Goal: Check status: Check status

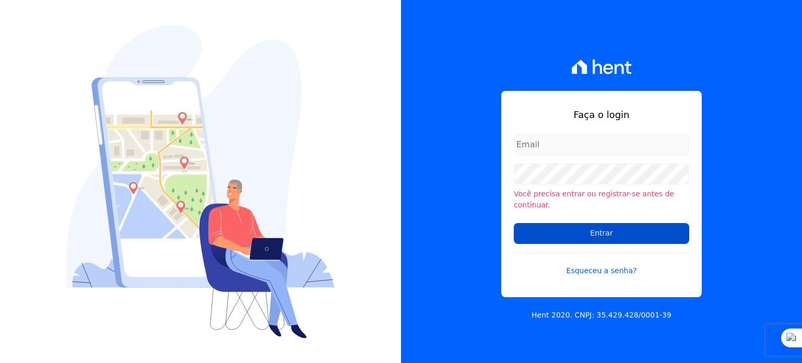
type input "[PERSON_NAME][EMAIL_ADDRESS][PERSON_NAME][DOMAIN_NAME]"
click at [541, 226] on input "Entrar" at bounding box center [601, 233] width 175 height 21
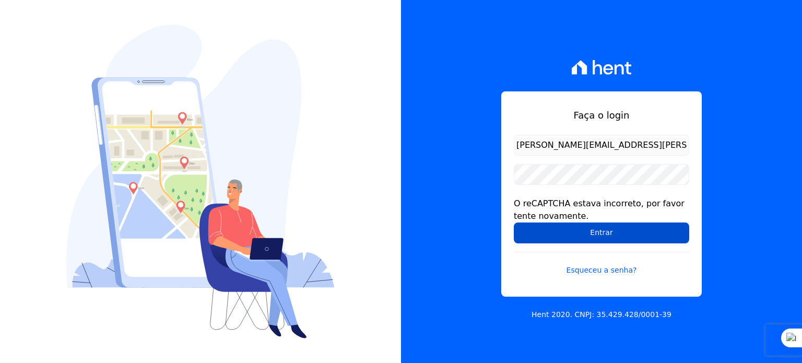
click at [595, 235] on input "Entrar" at bounding box center [601, 232] width 175 height 21
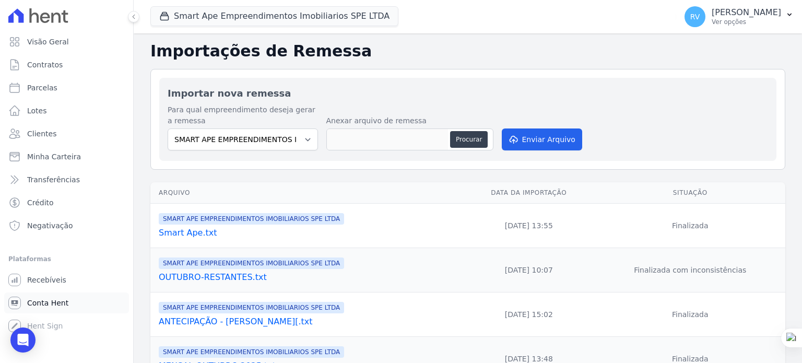
click at [65, 303] on link "Conta Hent" at bounding box center [66, 302] width 125 height 21
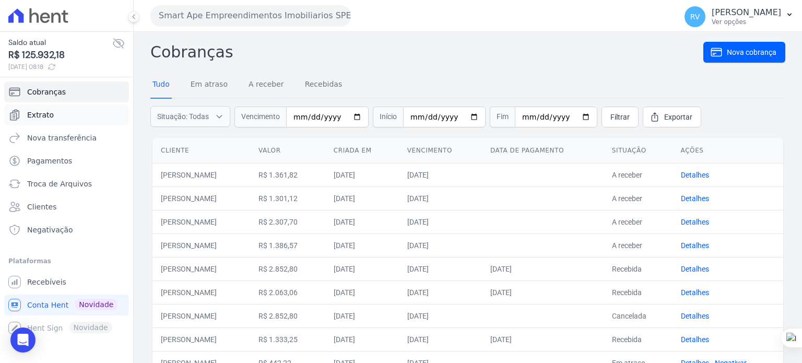
click at [36, 117] on span "Extrato" at bounding box center [40, 115] width 27 height 10
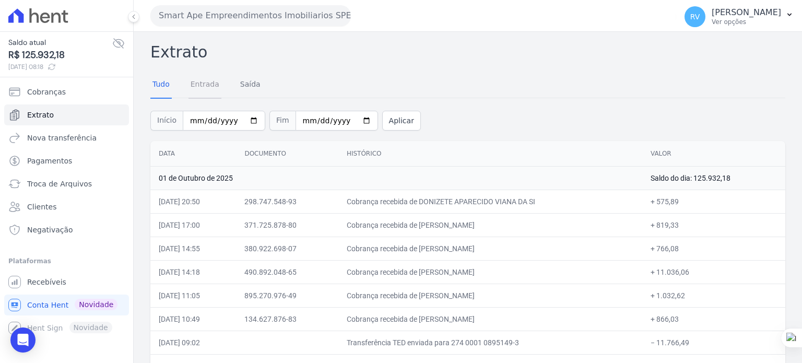
click at [206, 89] on link "Entrada" at bounding box center [204, 84] width 33 height 27
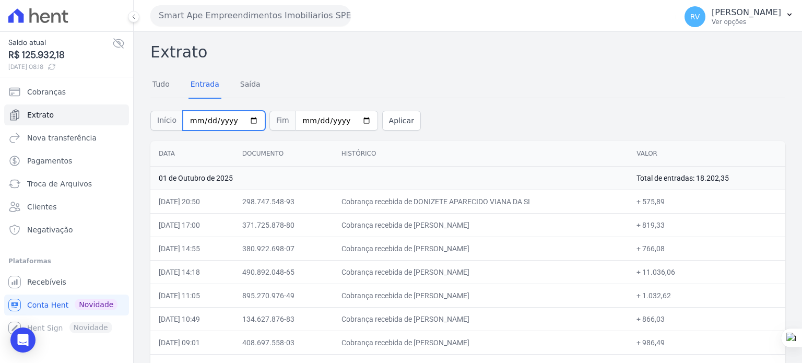
click at [251, 121] on input "2025-10-01" at bounding box center [224, 121] width 82 height 20
click at [245, 118] on input "2025-10-01" at bounding box center [224, 121] width 82 height 20
click at [354, 117] on input "2025-10-02" at bounding box center [336, 121] width 82 height 20
type input "2025-10-01"
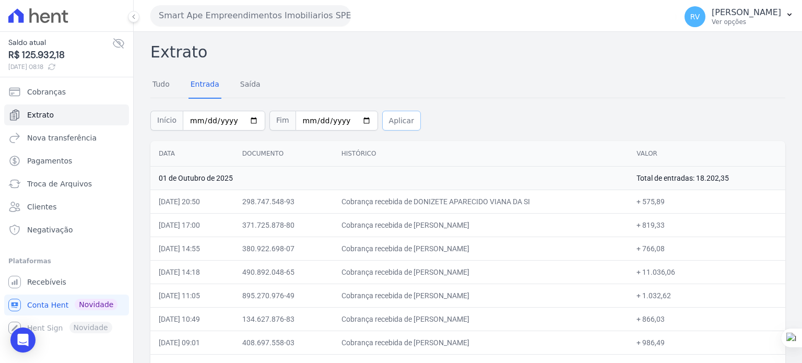
click at [394, 122] on button "Aplicar" at bounding box center [401, 121] width 39 height 20
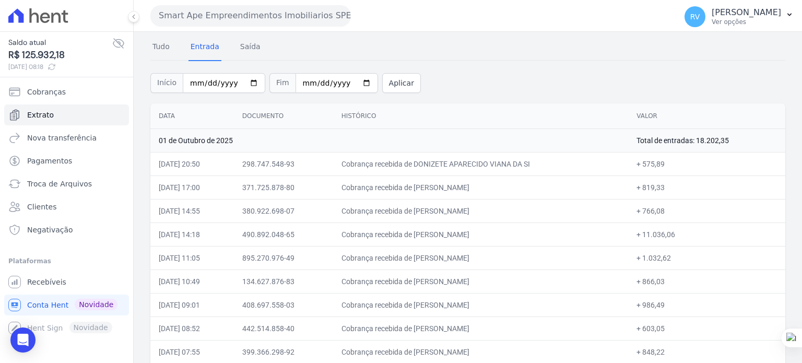
scroll to position [68, 0]
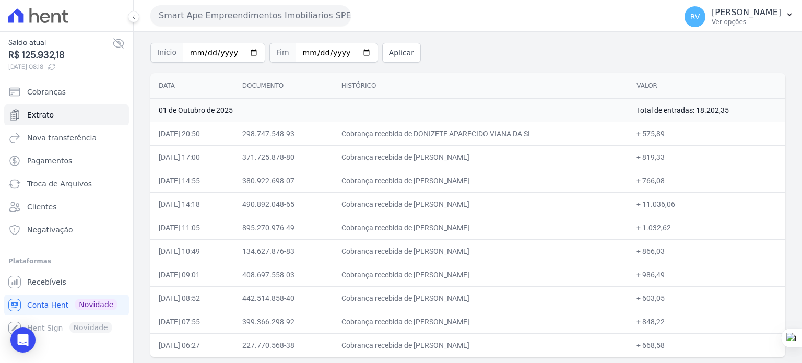
drag, startPoint x: 428, startPoint y: 131, endPoint x: 516, endPoint y: 132, distance: 87.7
click at [516, 132] on td "Cobrança recebida de DONIZETE APARECIDO VIANA DA SI" at bounding box center [480, 133] width 295 height 23
copy td "DONIZETE APARECIDO VIA"
click at [443, 129] on td "Cobrança recebida de DONIZETE APARECIDO VIANA DA SI" at bounding box center [480, 133] width 295 height 23
drag, startPoint x: 428, startPoint y: 132, endPoint x: 516, endPoint y: 133, distance: 87.7
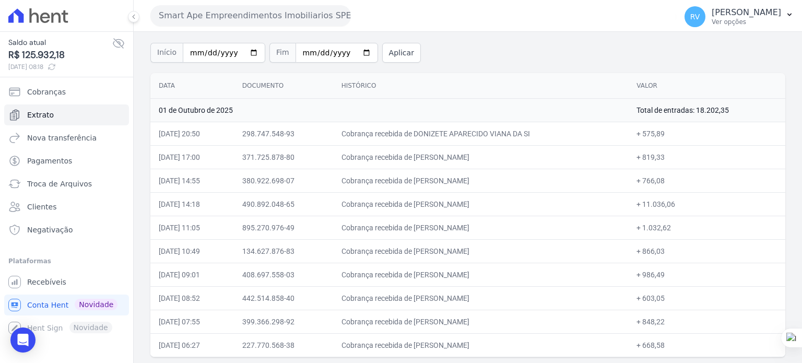
click at [516, 133] on td "Cobrança recebida de DONIZETE APARECIDO VIANA DA SI" at bounding box center [480, 133] width 295 height 23
copy td "DONIZETE APARECIDO VIA"
drag, startPoint x: 643, startPoint y: 133, endPoint x: 667, endPoint y: 133, distance: 24.5
click at [667, 133] on td "+ 575,89" at bounding box center [706, 133] width 157 height 23
copy td "575,89"
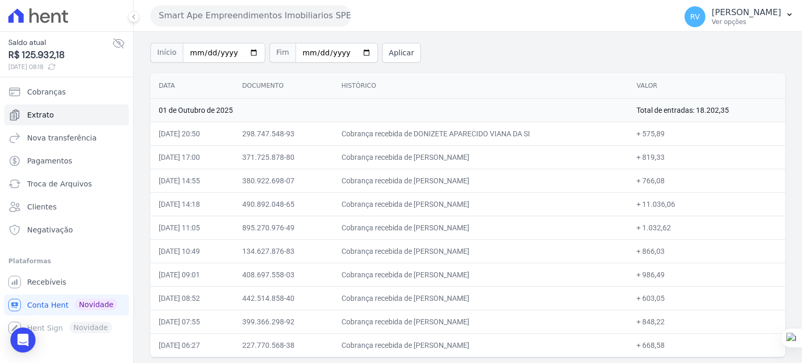
drag, startPoint x: 430, startPoint y: 154, endPoint x: 491, endPoint y: 154, distance: 61.1
click at [491, 154] on td "Cobrança recebida de ANA PAULA DE SOUZA" at bounding box center [480, 156] width 295 height 23
copy td "ANA PAULA DE SO"
drag, startPoint x: 643, startPoint y: 156, endPoint x: 665, endPoint y: 156, distance: 22.4
click at [665, 156] on td "+ 819,33" at bounding box center [706, 156] width 157 height 23
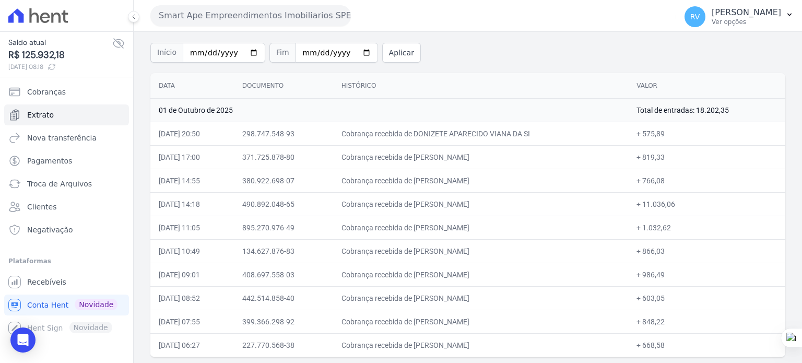
copy td "819,33"
drag, startPoint x: 429, startPoint y: 179, endPoint x: 529, endPoint y: 181, distance: 100.2
click at [529, 181] on td "Cobrança recebida de VICTOR HUGO CAITANO PEREIRA" at bounding box center [480, 180] width 295 height 23
copy td "VICTOR HUGO CAITANO PEREI"
click at [438, 177] on td "Cobrança recebida de VICTOR HUGO CAITANO PEREIRA" at bounding box center [480, 180] width 295 height 23
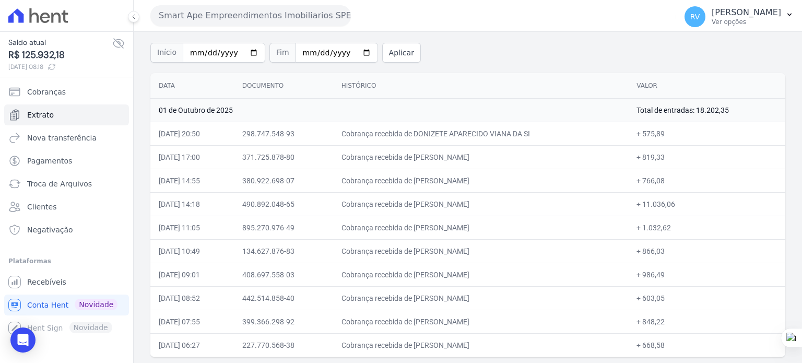
click at [427, 182] on td "Cobrança recebida de VICTOR HUGO CAITANO PEREIRA" at bounding box center [480, 180] width 295 height 23
drag, startPoint x: 428, startPoint y: 180, endPoint x: 523, endPoint y: 184, distance: 95.1
click at [523, 184] on td "Cobrança recebida de VICTOR HUGO CAITANO PEREIRA" at bounding box center [480, 180] width 295 height 23
copy td "VICTOR HUGO CAITANO PER"
drag, startPoint x: 643, startPoint y: 179, endPoint x: 665, endPoint y: 181, distance: 22.0
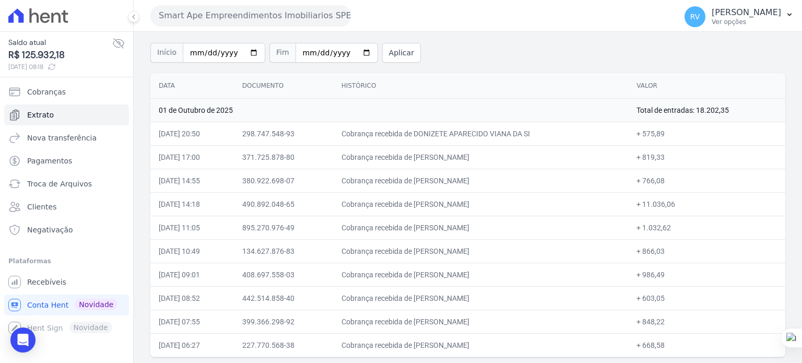
click at [665, 181] on td "+ 766,08" at bounding box center [706, 180] width 157 height 23
copy td "766,08"
drag, startPoint x: 429, startPoint y: 206, endPoint x: 511, endPoint y: 208, distance: 82.5
click at [511, 208] on td "Cobrança recebida de KARINA RODRIGUES BATISTA" at bounding box center [480, 203] width 295 height 23
copy td "KARINA RODRIGUES BATI"
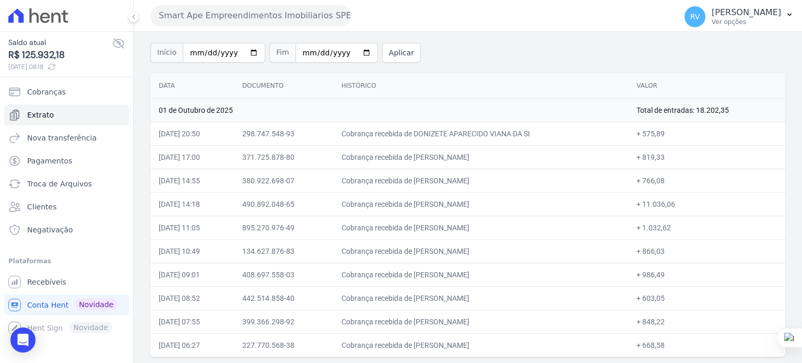
copy td "KARINA RODRIGUES BATI"
drag, startPoint x: 645, startPoint y: 205, endPoint x: 672, endPoint y: 206, distance: 27.2
click at [672, 206] on td "+ 11.036,06" at bounding box center [706, 203] width 157 height 23
click at [674, 206] on td "+ 11.036,06" at bounding box center [706, 203] width 157 height 23
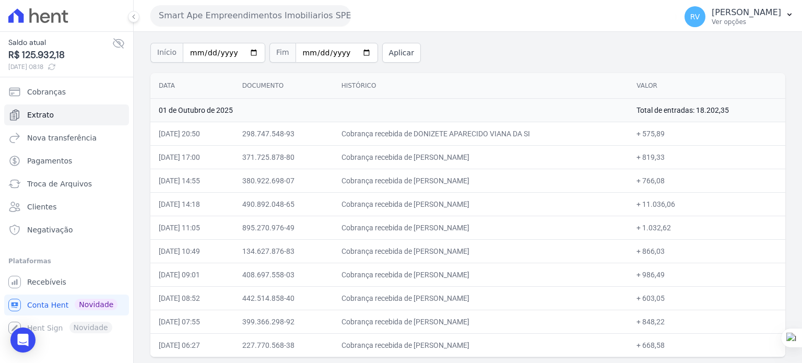
drag, startPoint x: 674, startPoint y: 200, endPoint x: 641, endPoint y: 203, distance: 33.0
click at [641, 203] on td "+ 11.036,06" at bounding box center [706, 203] width 157 height 23
drag, startPoint x: 430, startPoint y: 225, endPoint x: 526, endPoint y: 229, distance: 95.6
click at [526, 229] on td "Cobrança recebida de VALDIRENE FERNANDES LIPPA" at bounding box center [480, 227] width 295 height 23
drag, startPoint x: 643, startPoint y: 226, endPoint x: 670, endPoint y: 228, distance: 26.7
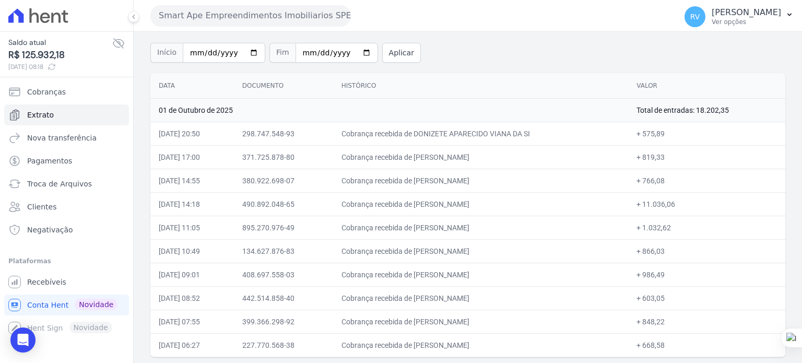
click at [670, 228] on td "+ 1.032,62" at bounding box center [706, 227] width 157 height 23
drag, startPoint x: 430, startPoint y: 248, endPoint x: 505, endPoint y: 254, distance: 75.4
click at [505, 254] on td "Cobrança recebida de BRUNO FERREIRA SOARES" at bounding box center [480, 250] width 295 height 23
drag, startPoint x: 645, startPoint y: 250, endPoint x: 664, endPoint y: 252, distance: 19.4
click at [664, 252] on td "+ 866,03" at bounding box center [706, 250] width 157 height 23
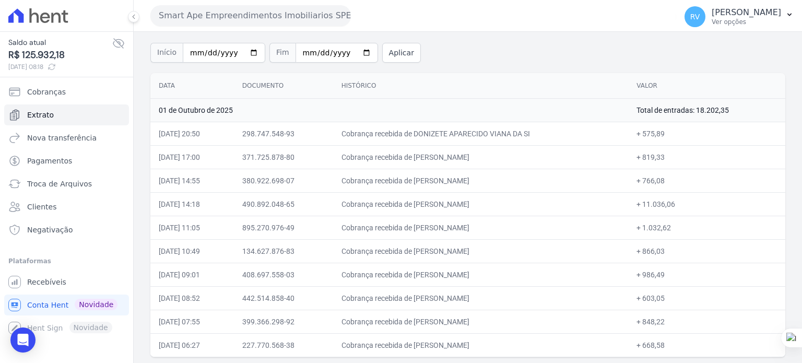
drag, startPoint x: 430, startPoint y: 271, endPoint x: 526, endPoint y: 277, distance: 96.2
click at [526, 277] on td "Cobrança recebida de JOAO BATISTA REIS DA COSTA" at bounding box center [480, 274] width 295 height 23
click at [431, 273] on td "Cobrança recebida de JOAO BATISTA REIS DA COSTA" at bounding box center [480, 274] width 295 height 23
drag, startPoint x: 428, startPoint y: 273, endPoint x: 520, endPoint y: 277, distance: 91.4
click at [520, 277] on td "Cobrança recebida de JOAO BATISTA REIS DA COSTA" at bounding box center [480, 274] width 295 height 23
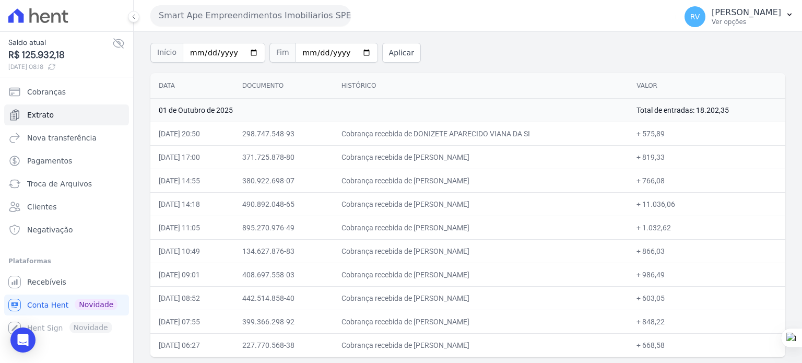
drag, startPoint x: 643, startPoint y: 273, endPoint x: 665, endPoint y: 274, distance: 21.9
click at [664, 275] on td "+ 986,49" at bounding box center [706, 274] width 157 height 23
drag, startPoint x: 428, startPoint y: 299, endPoint x: 524, endPoint y: 300, distance: 96.0
click at [524, 300] on td "Cobrança recebida de TALITA EVANGELISTA DA SILVA" at bounding box center [480, 297] width 295 height 23
drag, startPoint x: 643, startPoint y: 294, endPoint x: 666, endPoint y: 297, distance: 23.2
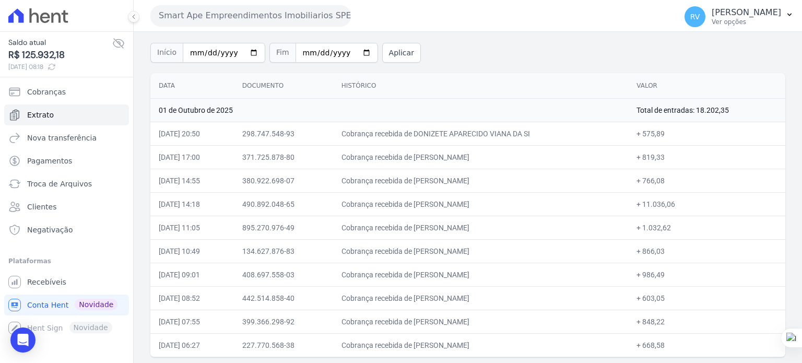
click at [666, 297] on td "+ 603,05" at bounding box center [706, 297] width 157 height 23
drag, startPoint x: 429, startPoint y: 318, endPoint x: 531, endPoint y: 321, distance: 102.4
click at [531, 321] on td "Cobrança recebida de FERNANDO JOSE DOS SANTOS" at bounding box center [480, 320] width 295 height 23
click at [443, 320] on td "Cobrança recebida de FERNANDO JOSE DOS SANTOS" at bounding box center [480, 320] width 295 height 23
drag, startPoint x: 428, startPoint y: 319, endPoint x: 521, endPoint y: 324, distance: 93.0
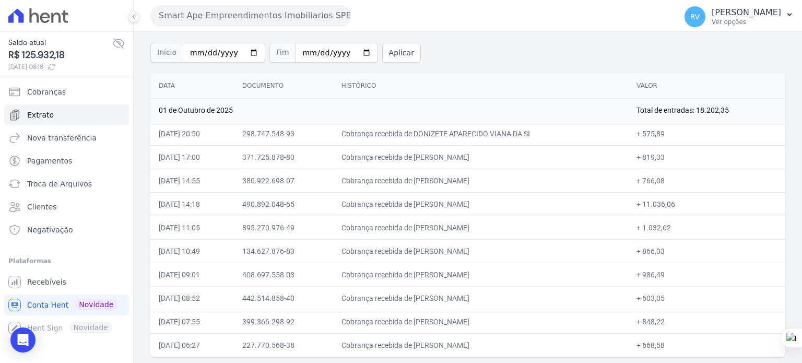
click at [521, 324] on td "Cobrança recebida de FERNANDO JOSE DOS SANTOS" at bounding box center [480, 320] width 295 height 23
drag, startPoint x: 645, startPoint y: 319, endPoint x: 663, endPoint y: 323, distance: 18.5
click at [663, 323] on td "+ 848,22" at bounding box center [706, 320] width 157 height 23
drag, startPoint x: 445, startPoint y: 346, endPoint x: 523, endPoint y: 339, distance: 79.1
click at [523, 339] on td "Cobrança recebida de ANDERSON DE OLIVEIRA PAIVA" at bounding box center [480, 344] width 295 height 23
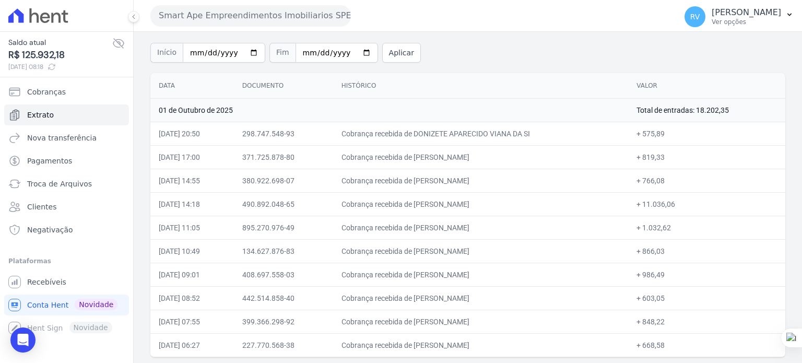
drag, startPoint x: 644, startPoint y: 343, endPoint x: 749, endPoint y: 337, distance: 105.6
click at [664, 344] on td "+ 668,58" at bounding box center [706, 344] width 157 height 23
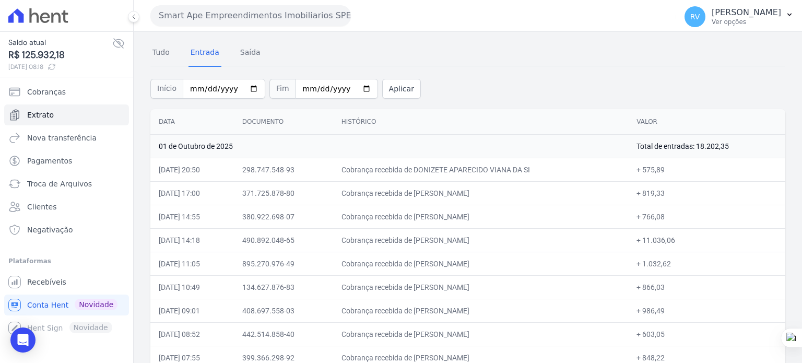
scroll to position [0, 0]
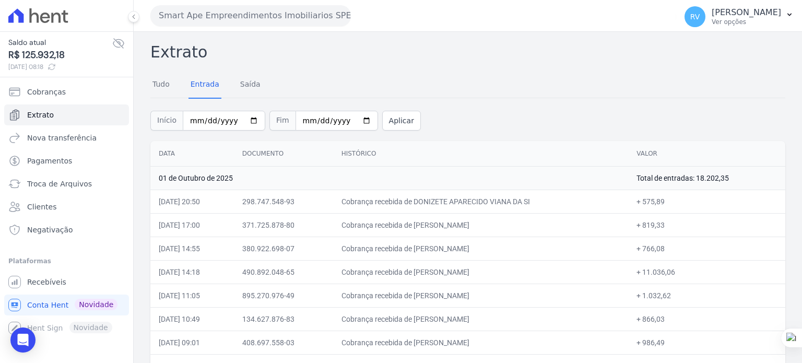
drag, startPoint x: 697, startPoint y: 179, endPoint x: 728, endPoint y: 183, distance: 31.0
click at [728, 183] on td "Total de entradas: 18.202,35" at bounding box center [706, 177] width 157 height 23
